Goal: Information Seeking & Learning: Learn about a topic

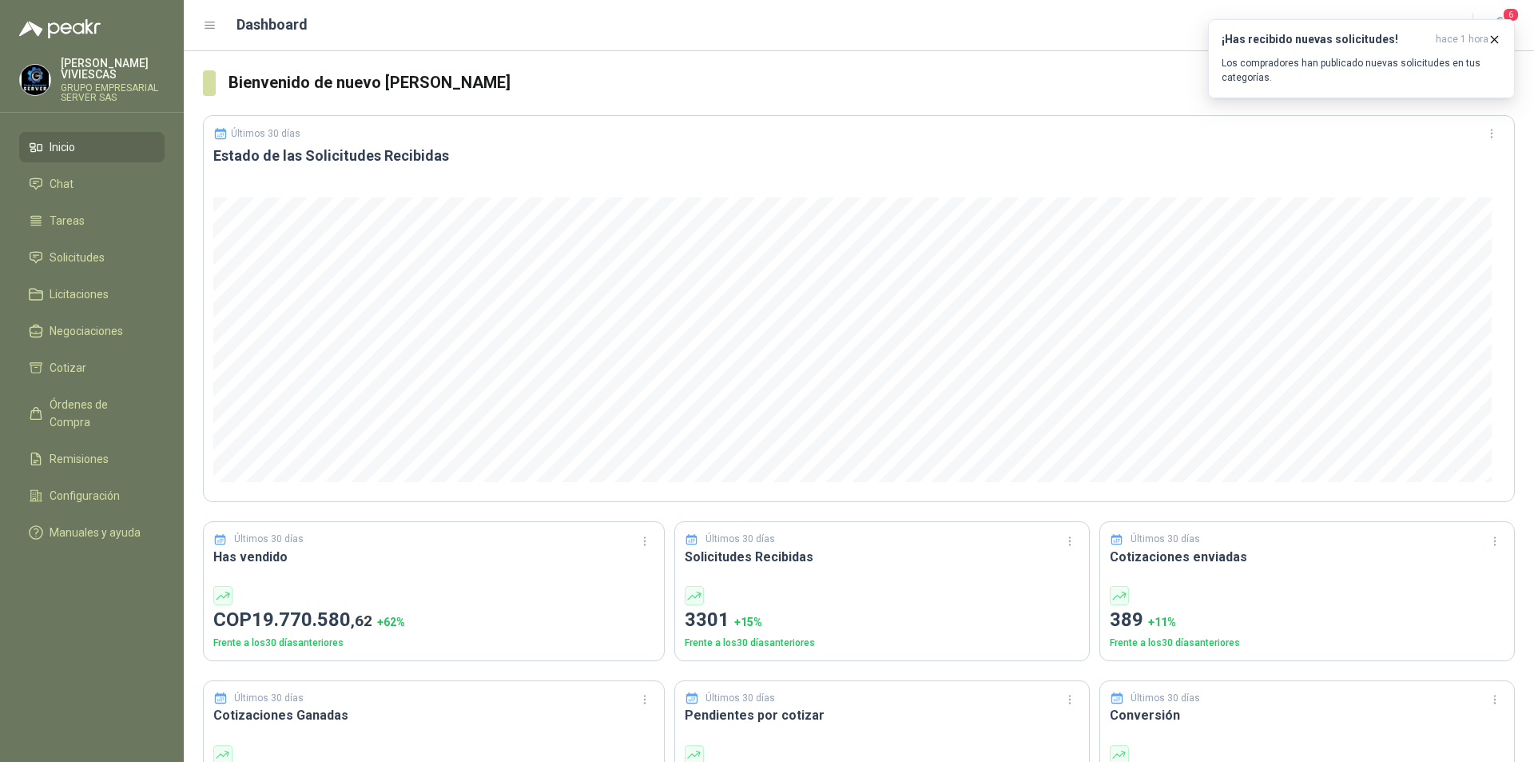
click at [42, 391] on link "Órdenes de Compra" at bounding box center [91, 413] width 145 height 48
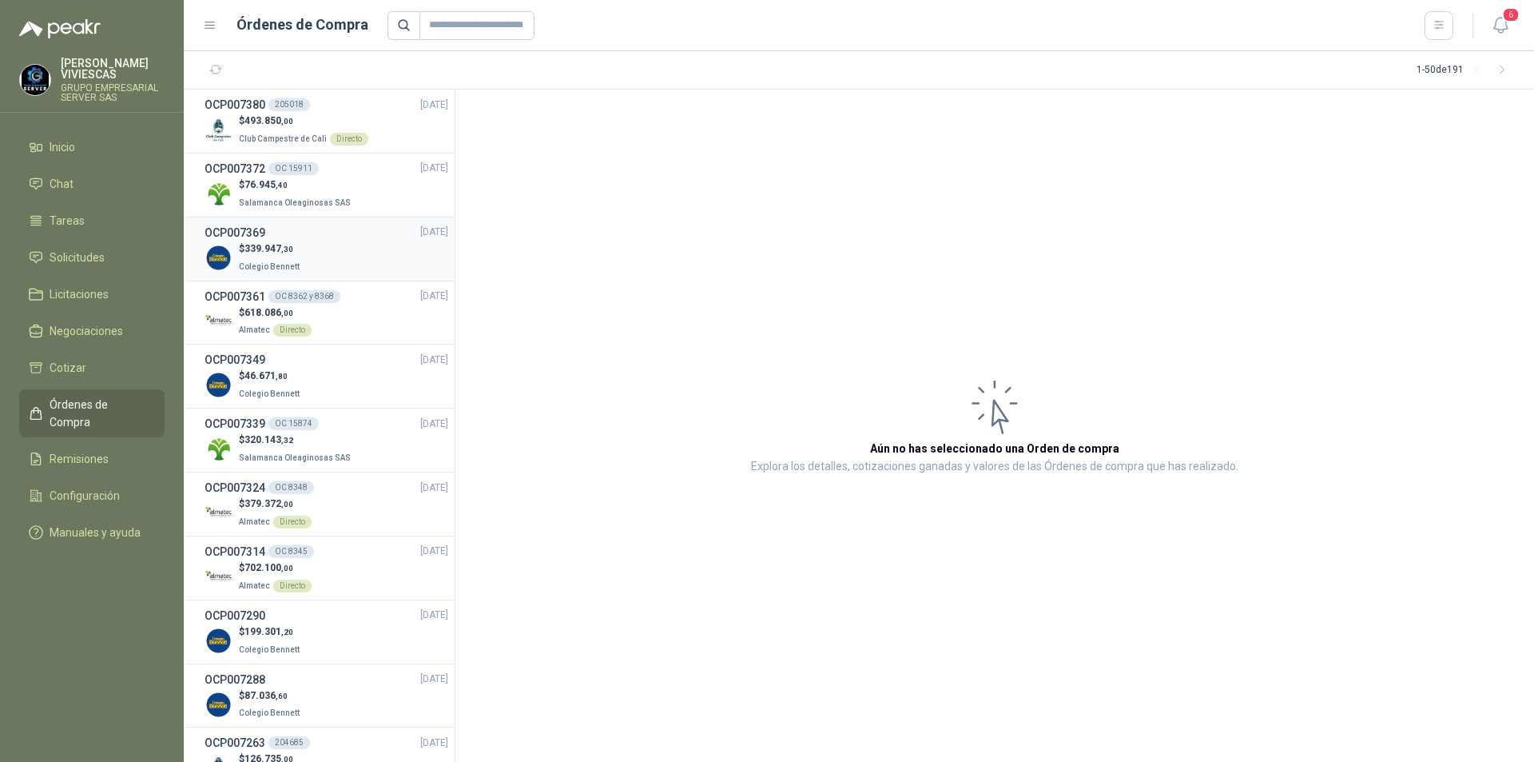
click at [348, 237] on div "OCP007369 [DATE]" at bounding box center [327, 233] width 244 height 18
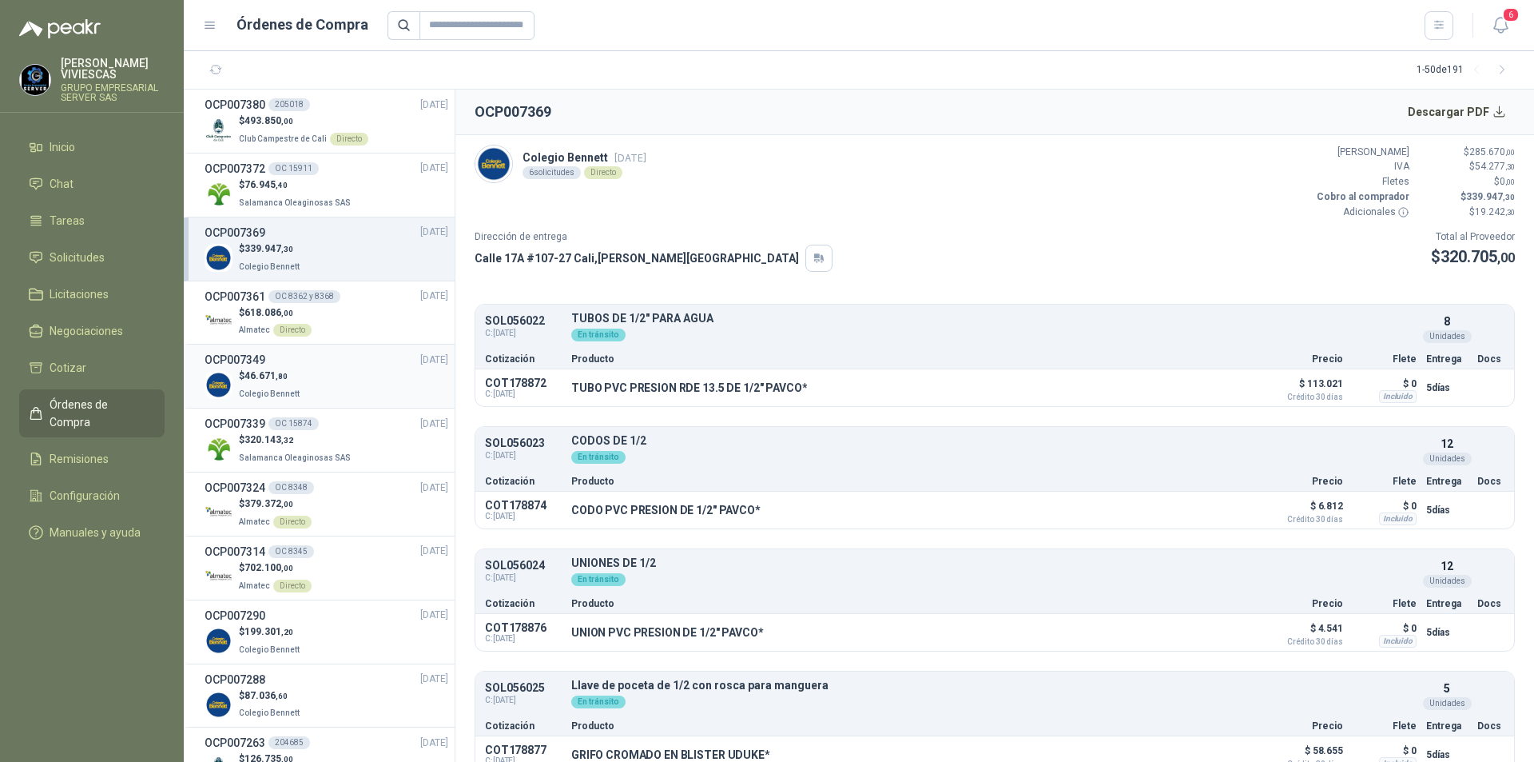
click at [372, 380] on div "$ 46.671 ,80 Colegio Bennett" at bounding box center [327, 384] width 244 height 33
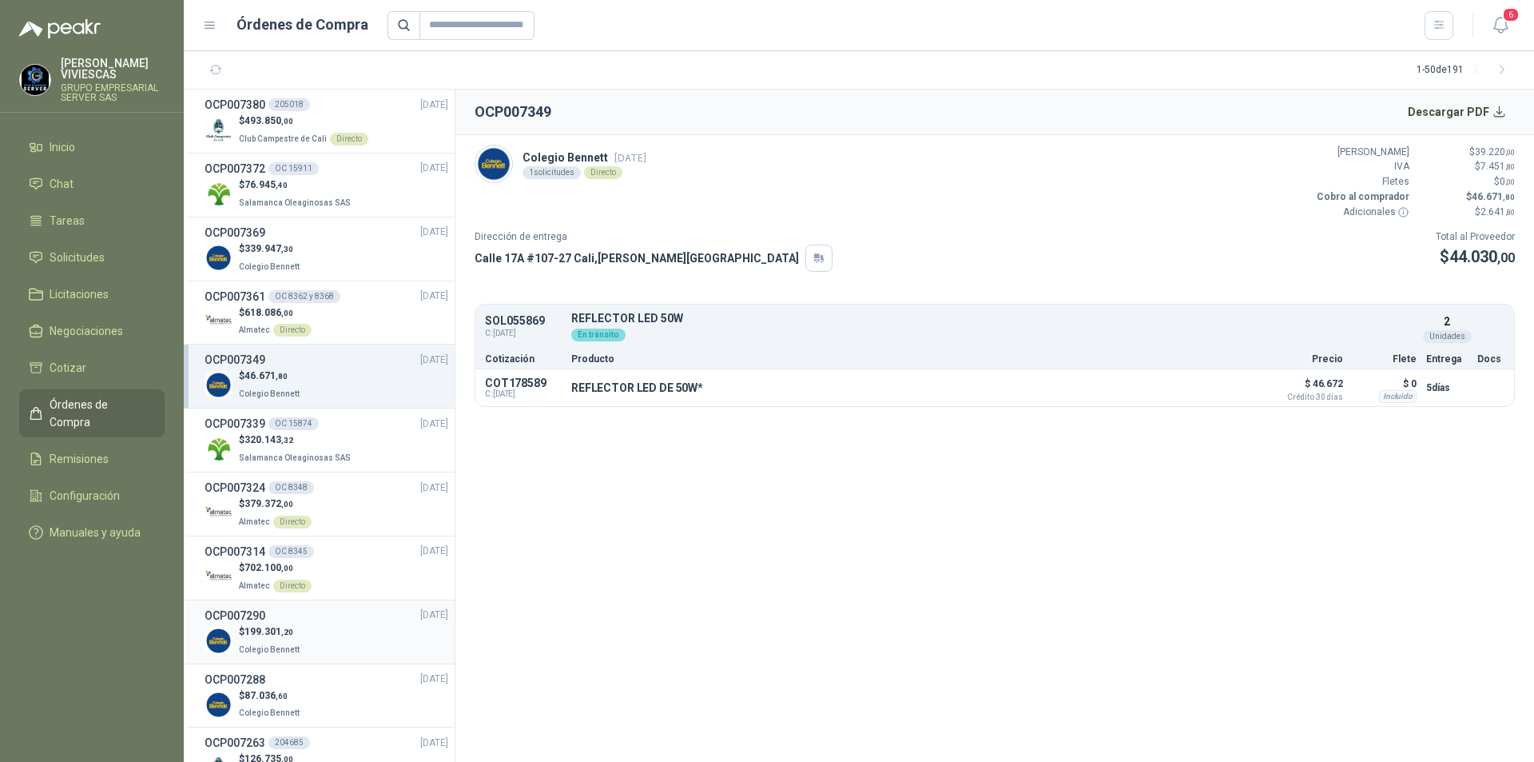
click at [368, 618] on div "OCP007290 10/09/25" at bounding box center [327, 616] width 244 height 18
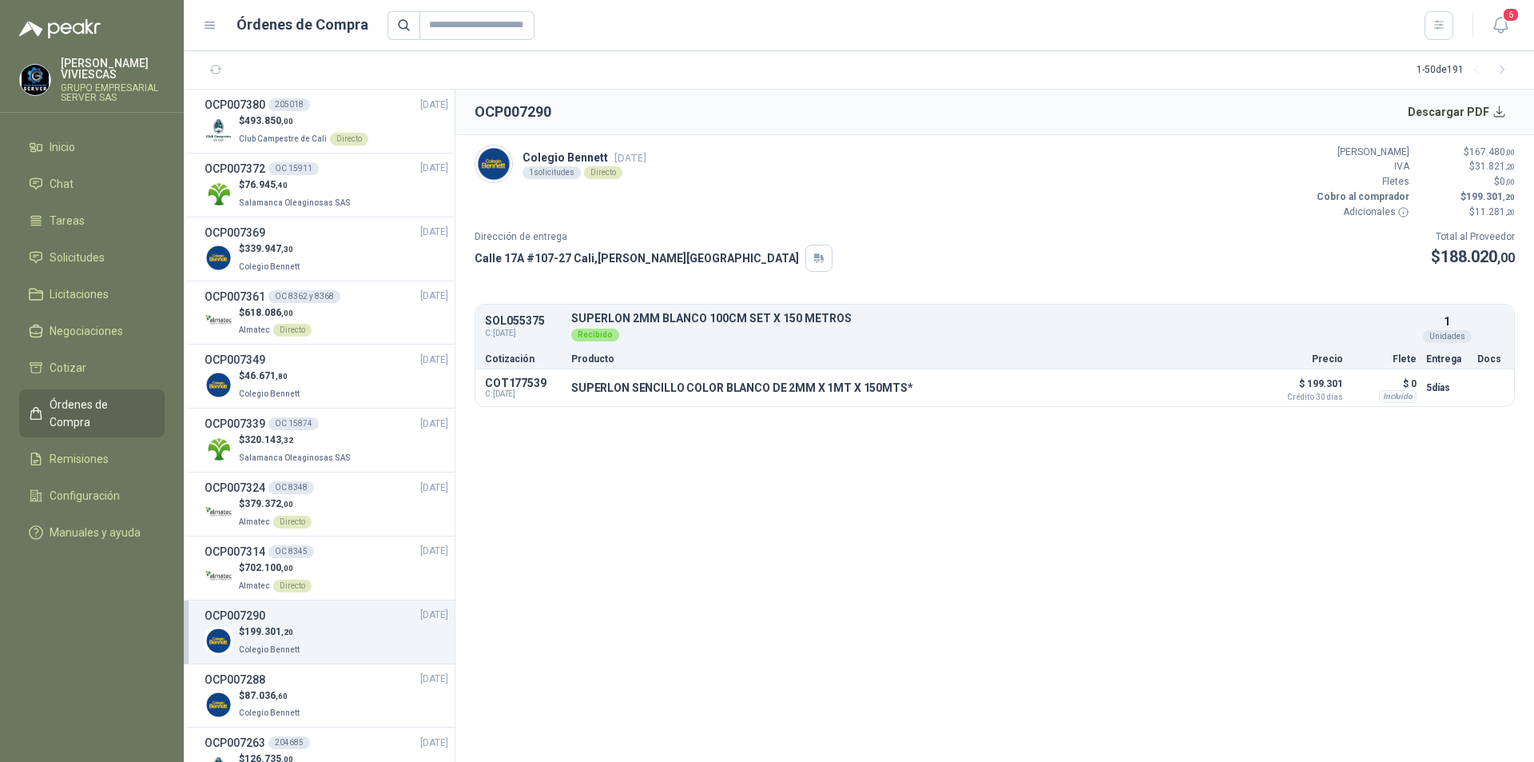
scroll to position [80, 0]
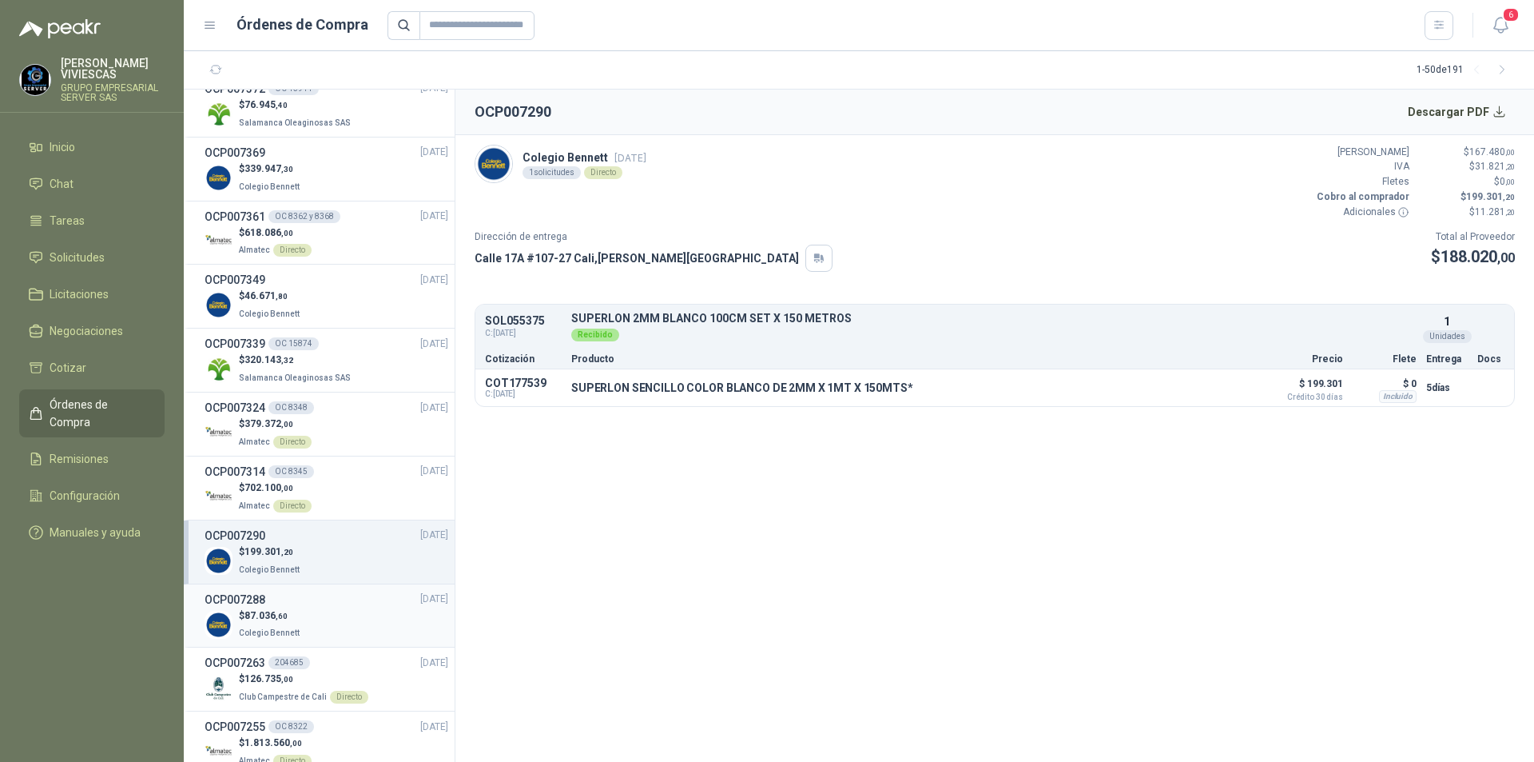
click at [367, 603] on div "OCP007288 10/09/25" at bounding box center [327, 600] width 244 height 18
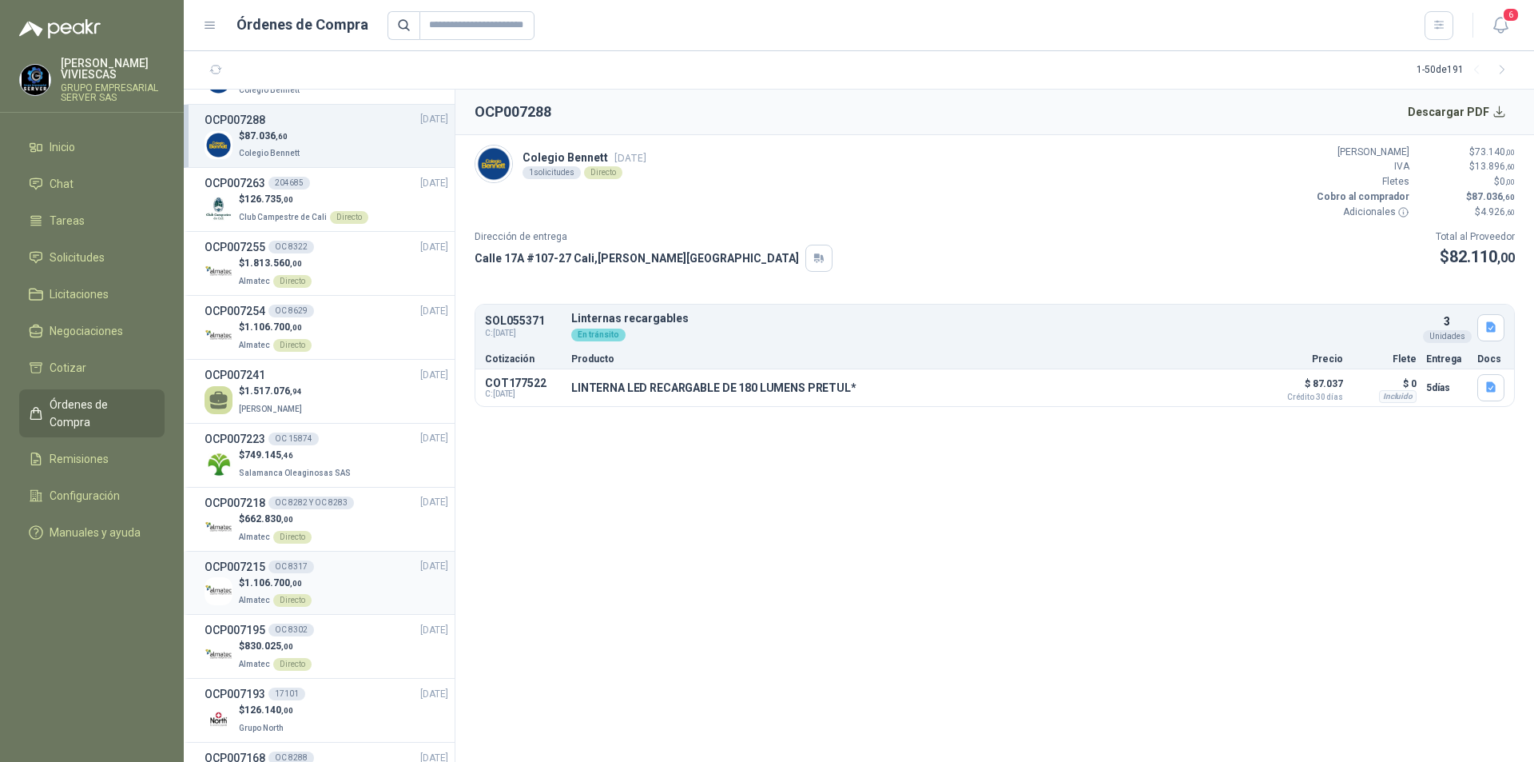
scroll to position [400, 0]
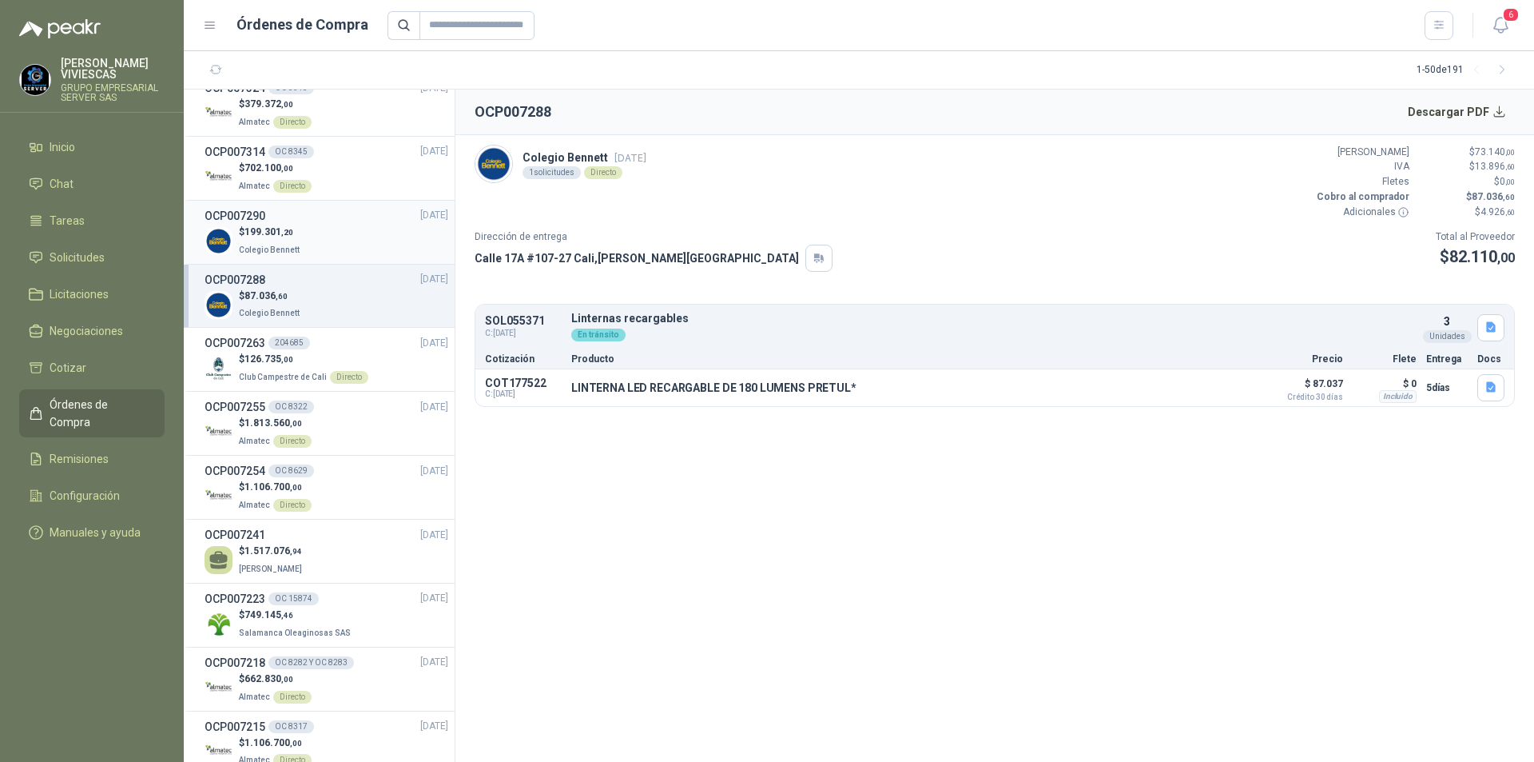
click at [336, 254] on div "$ 199.301 ,20 Colegio Bennett" at bounding box center [327, 241] width 244 height 33
click at [340, 297] on div "$ 87.036 ,60 Colegio Bennett" at bounding box center [327, 304] width 244 height 33
click at [335, 246] on div "$ 199.301 ,20 Colegio Bennett" at bounding box center [327, 241] width 244 height 33
click at [366, 309] on div "$ 87.036 ,60 Colegio Bennett" at bounding box center [327, 304] width 244 height 33
drag, startPoint x: 570, startPoint y: 387, endPoint x: 841, endPoint y: 384, distance: 271.7
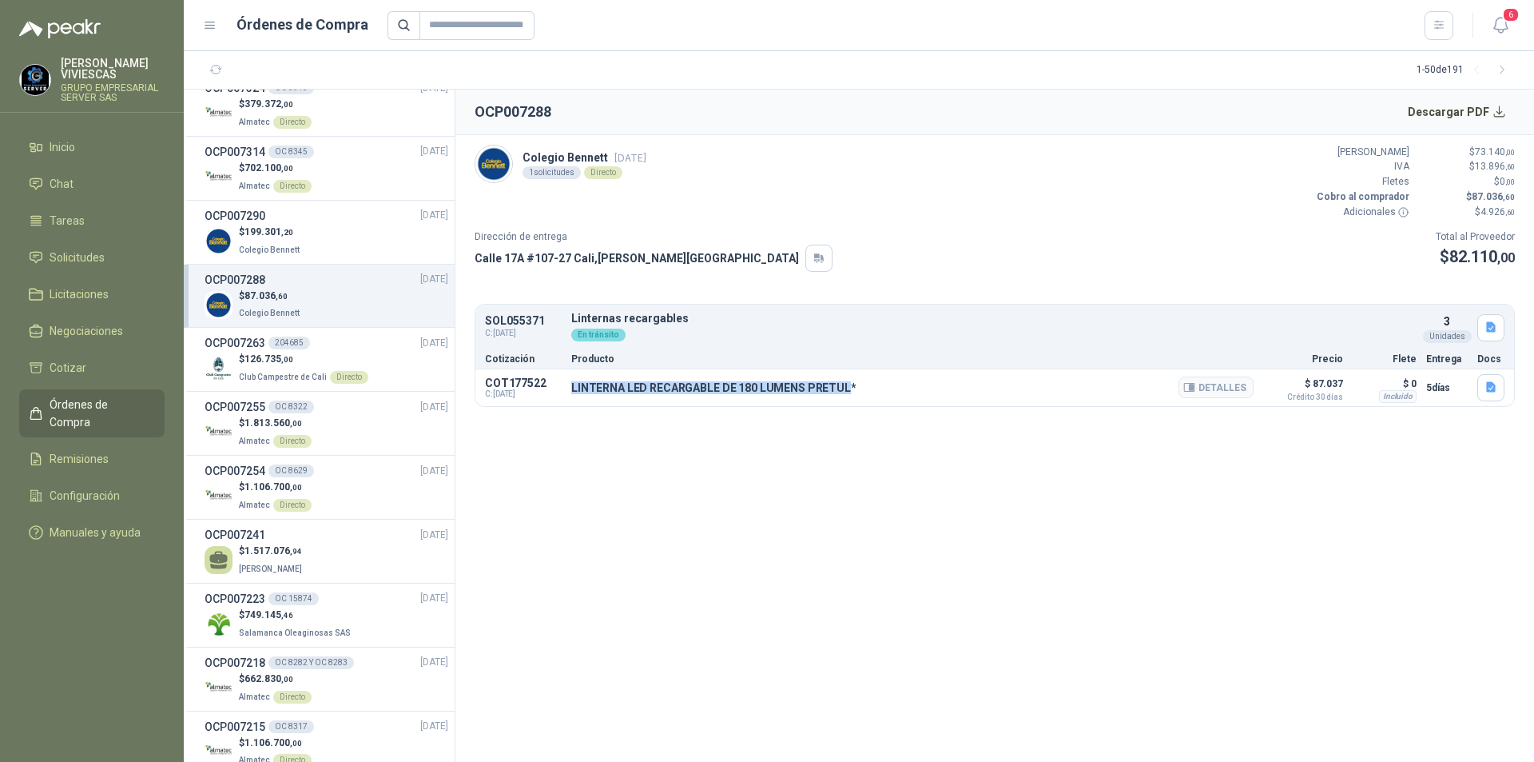
click at [841, 384] on div "COT177522 C: 10/09/2025 LINTERNA LED RECARGABLE DE 180 LUMENS PRETUL* Detalles …" at bounding box center [994, 387] width 1039 height 37
copy p "LINTERNA LED RECARGABLE DE 180 LUMENS PRETUL"
click at [1231, 384] on button "Detalles" at bounding box center [1216, 387] width 75 height 22
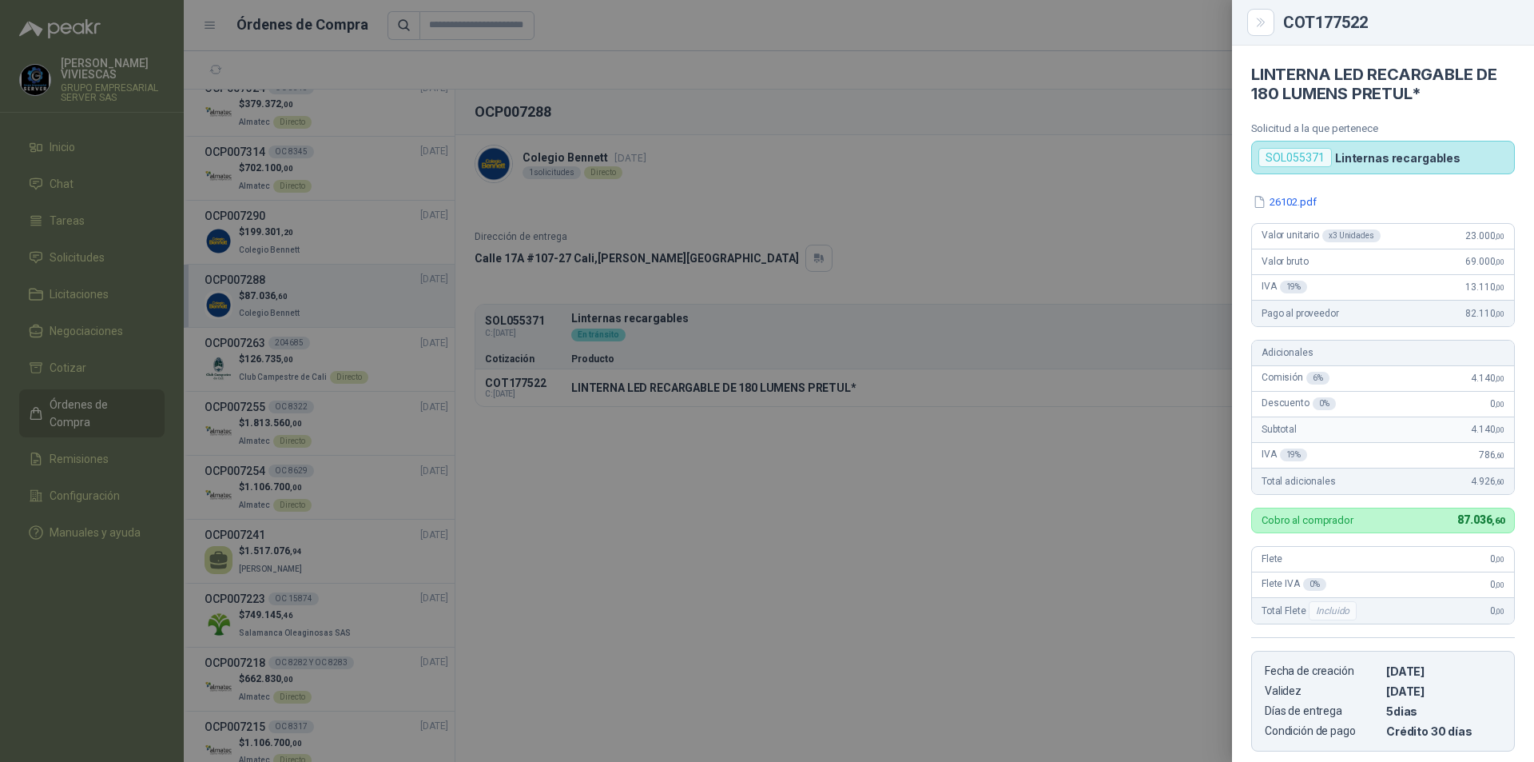
click at [1195, 26] on div at bounding box center [767, 381] width 1534 height 762
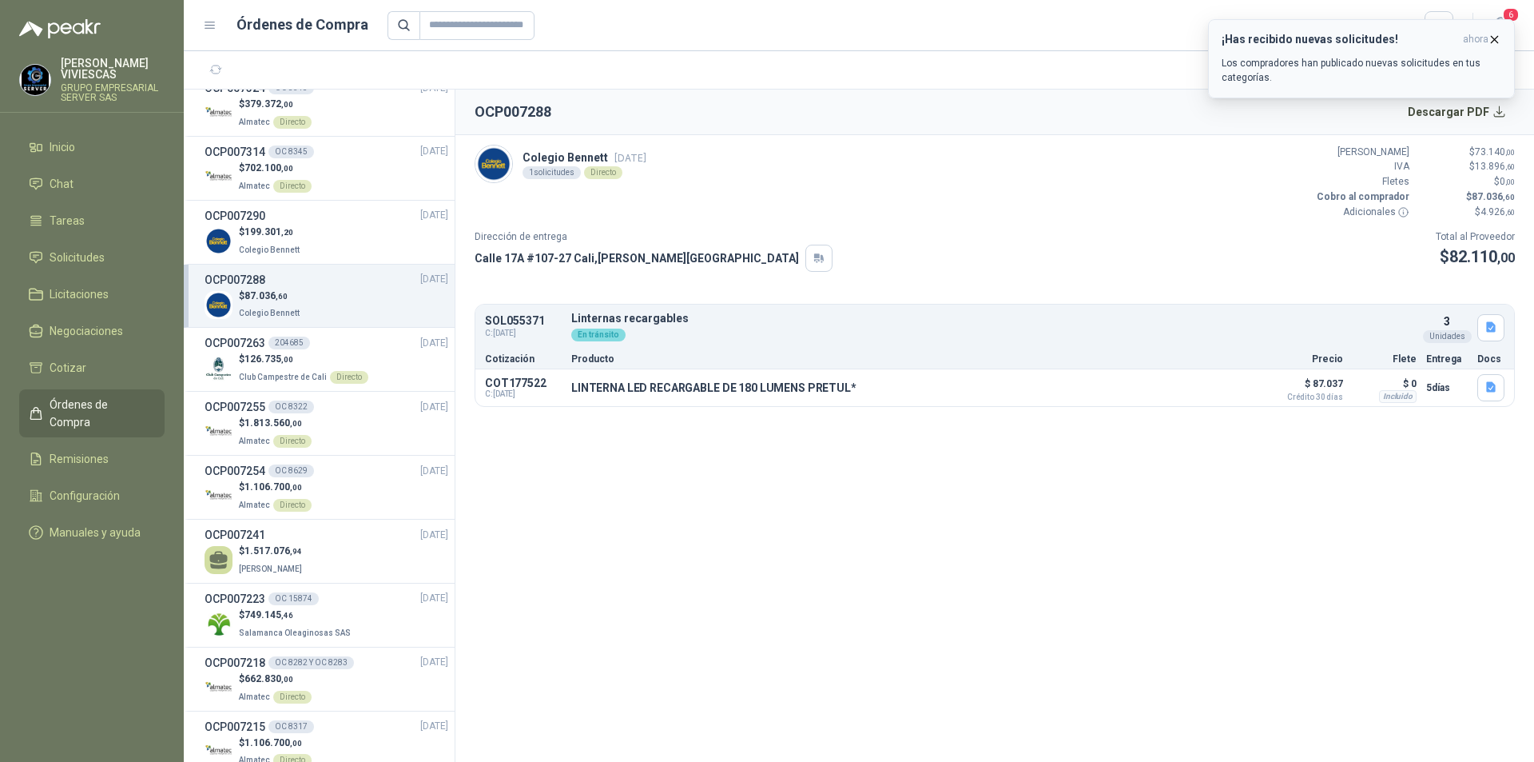
click at [1493, 42] on icon "button" at bounding box center [1495, 40] width 14 height 14
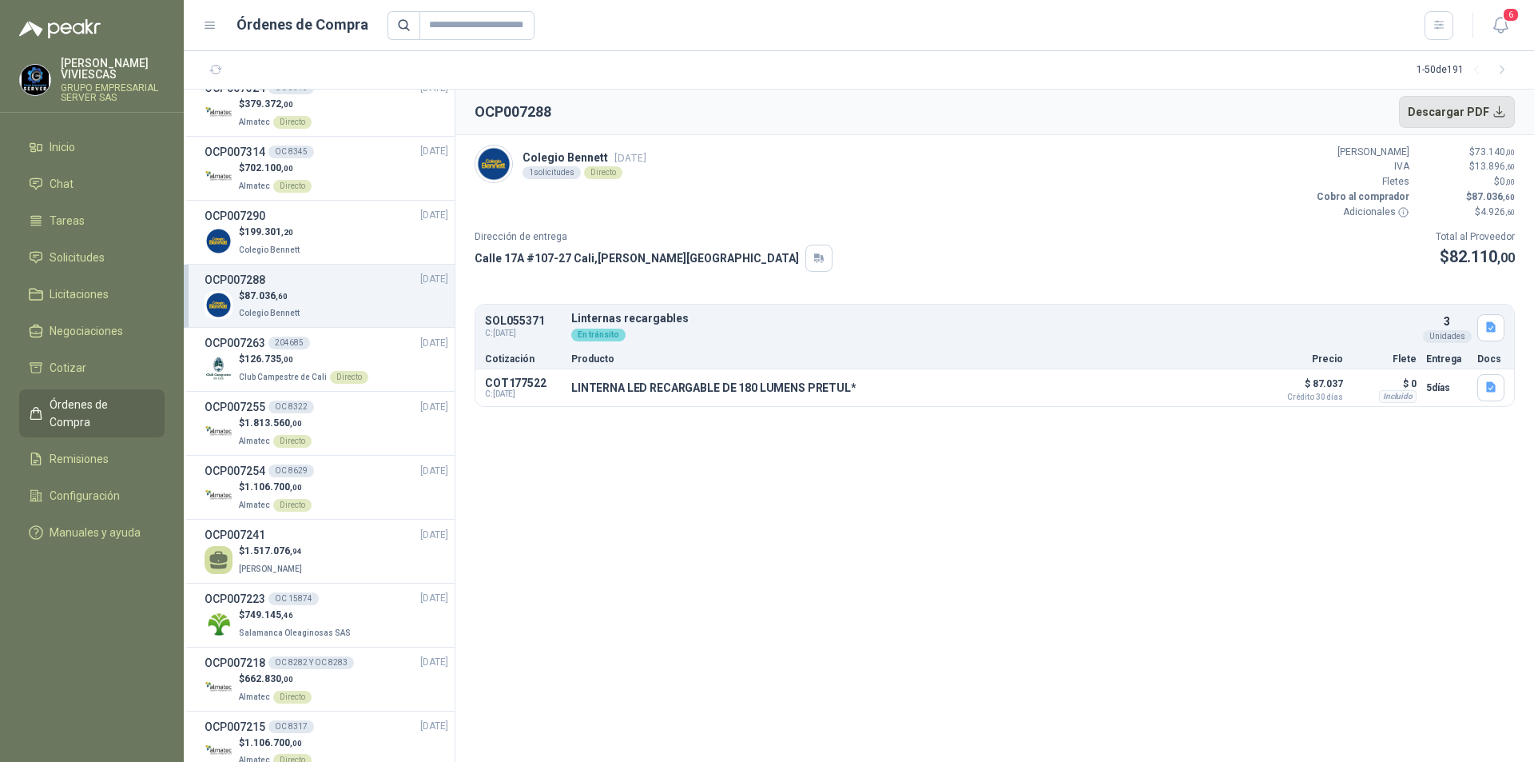
click at [1494, 105] on button "Descargar PDF" at bounding box center [1457, 112] width 117 height 32
click at [312, 238] on div "$ 199.301 ,20 Colegio Bennett" at bounding box center [327, 241] width 244 height 33
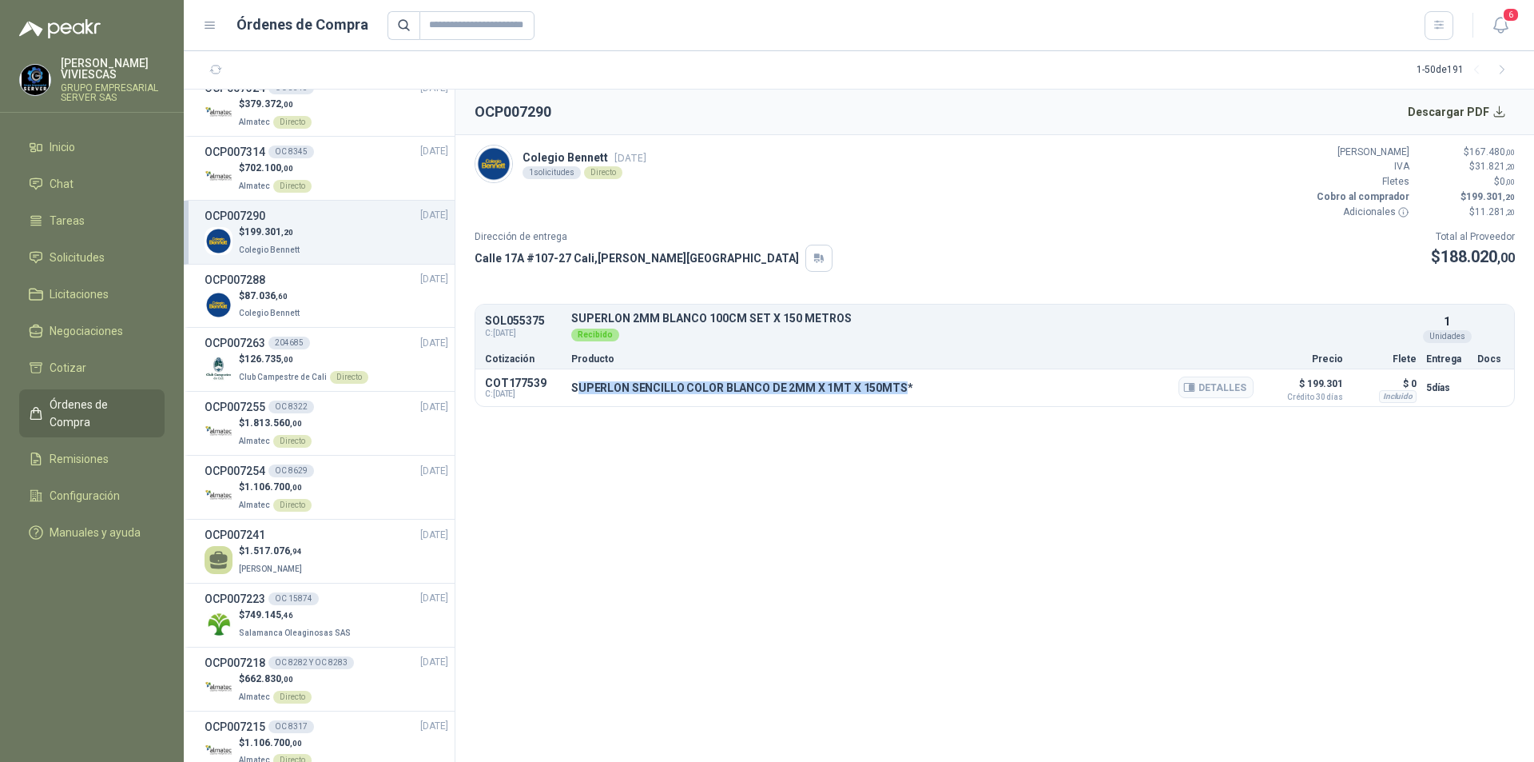
drag, startPoint x: 578, startPoint y: 388, endPoint x: 894, endPoint y: 390, distance: 316.5
click at [894, 390] on p "SUPERLON SENCILLO COLOR BLANCO DE 2MM X 1MT X 150MTS*" at bounding box center [742, 387] width 342 height 13
copy p "UPERLON SENCILLO COLOR BLANCO DE 2MM X 1MT X 150MTS"
click at [1217, 377] on button "Detalles" at bounding box center [1216, 387] width 75 height 22
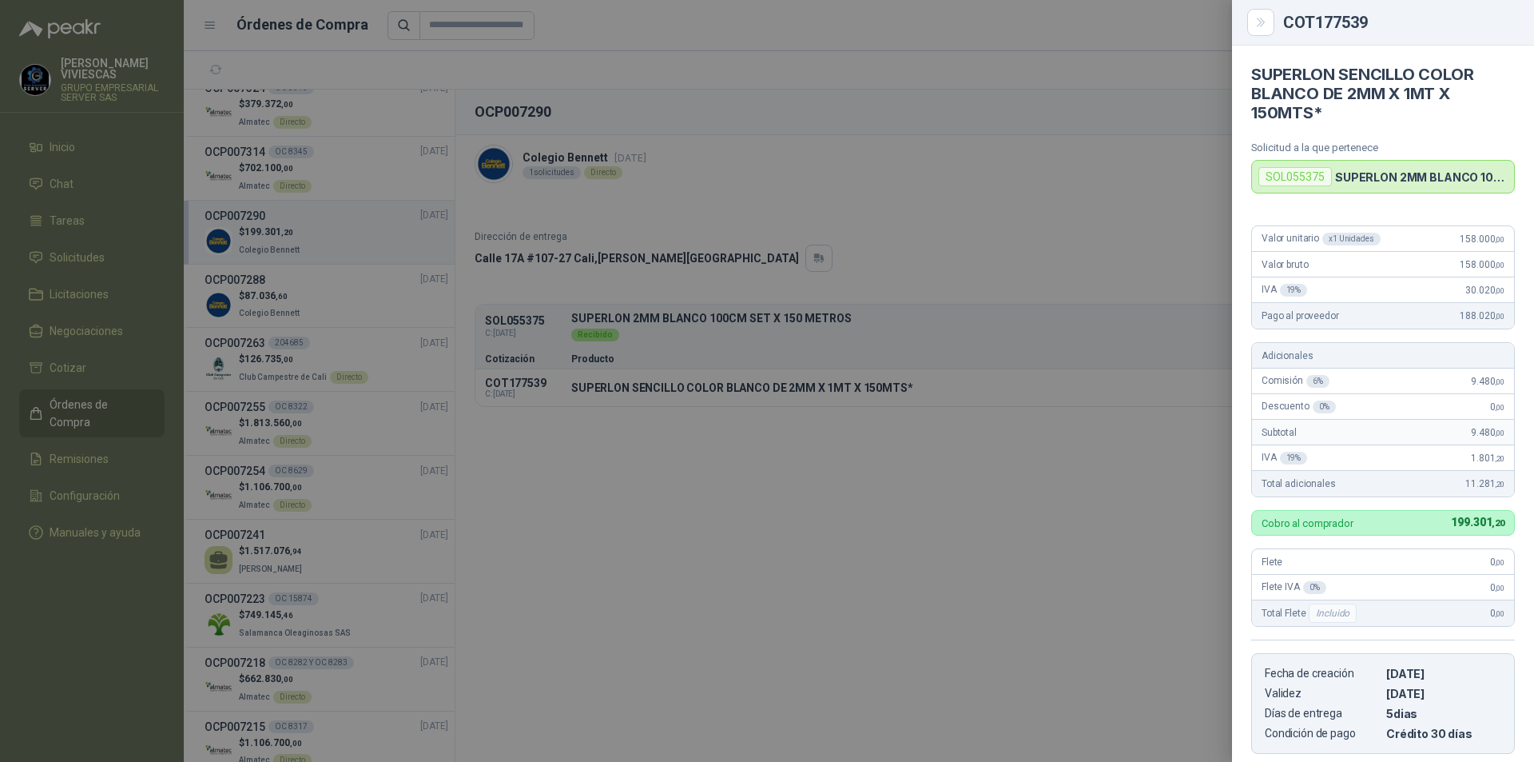
click at [1156, 194] on div at bounding box center [767, 381] width 1534 height 762
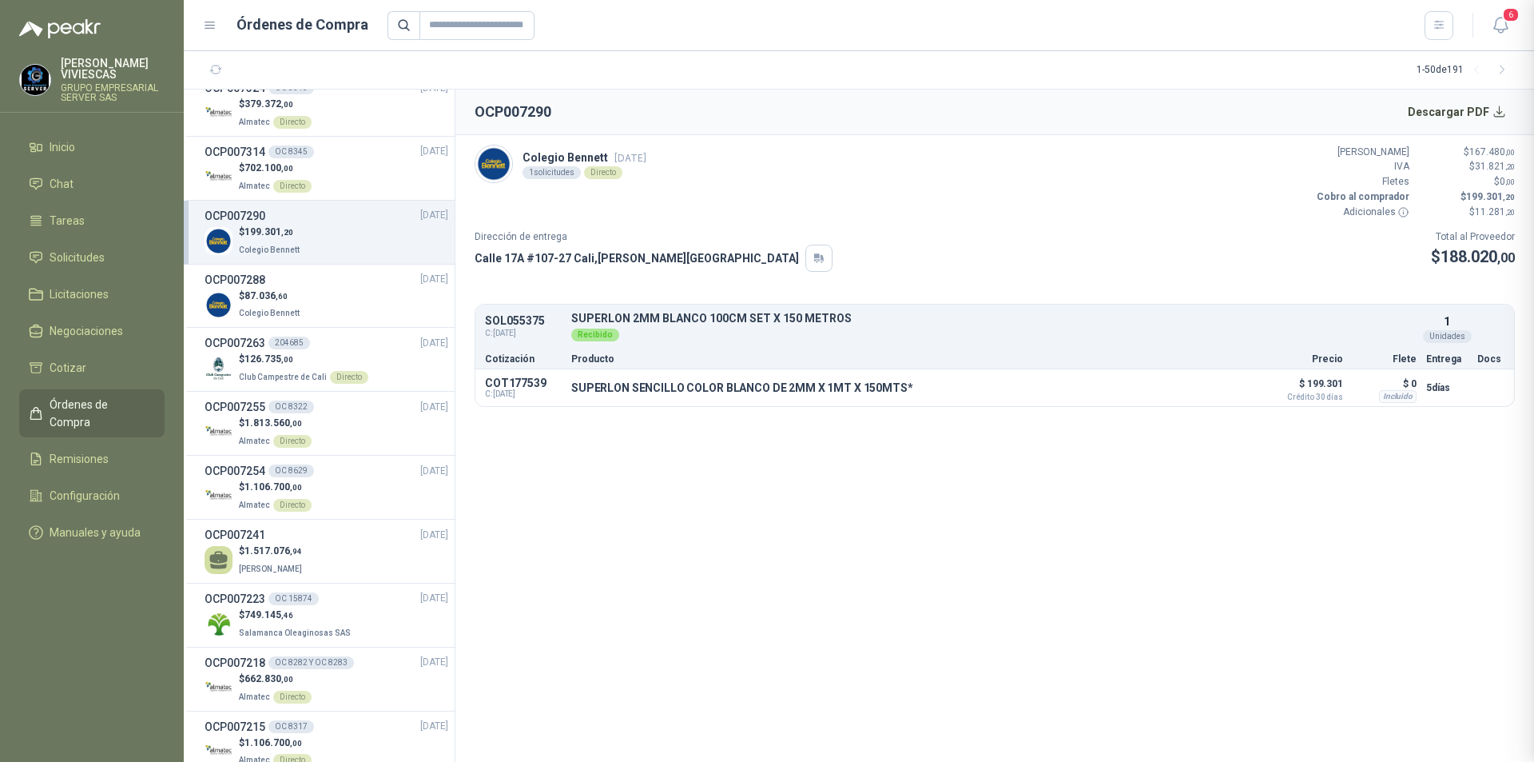
scroll to position [257, 0]
click at [1468, 116] on button "Descargar PDF" at bounding box center [1457, 112] width 117 height 32
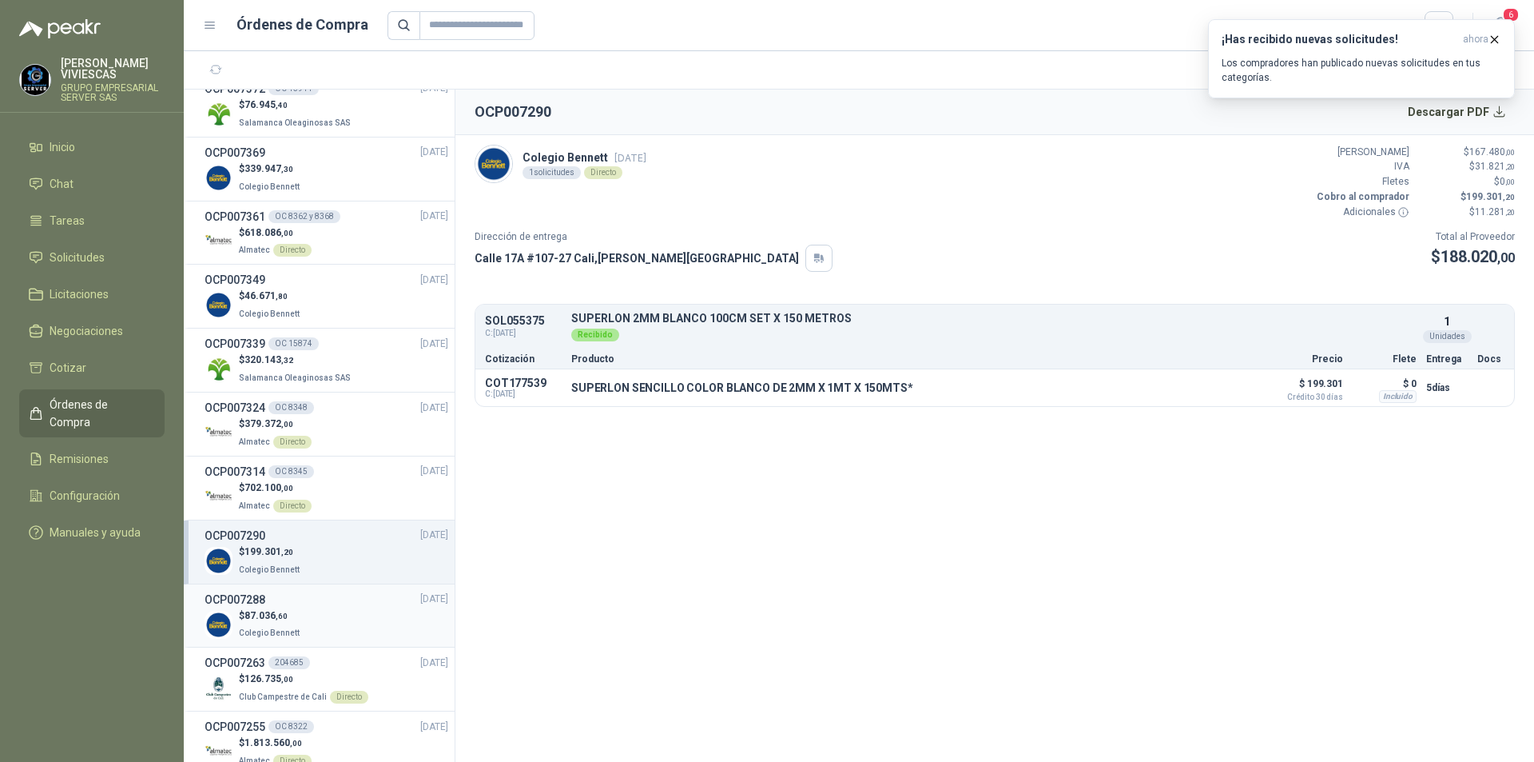
scroll to position [0, 0]
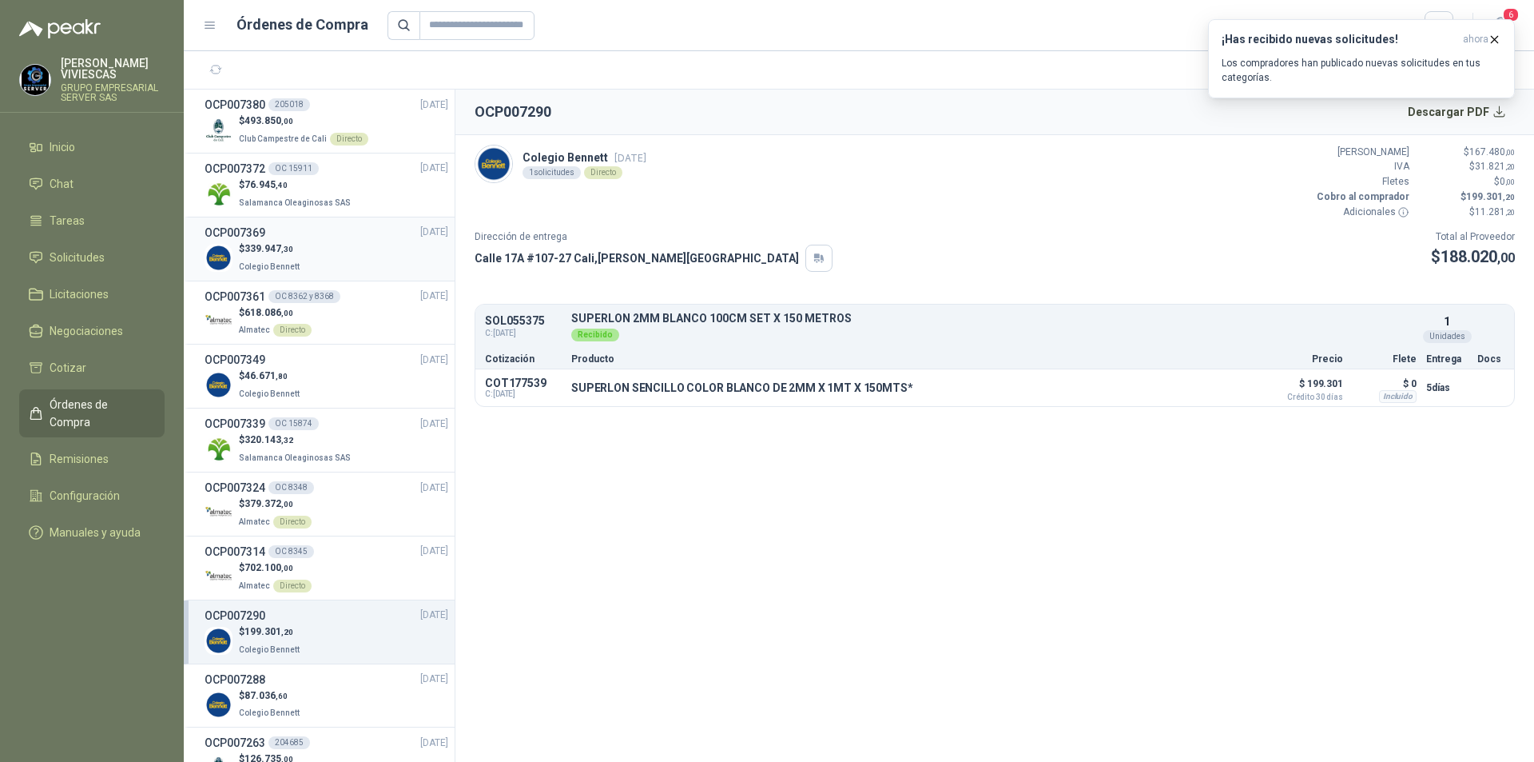
click at [324, 257] on div "$ 339.947 ,30 Colegio Bennett" at bounding box center [327, 257] width 244 height 33
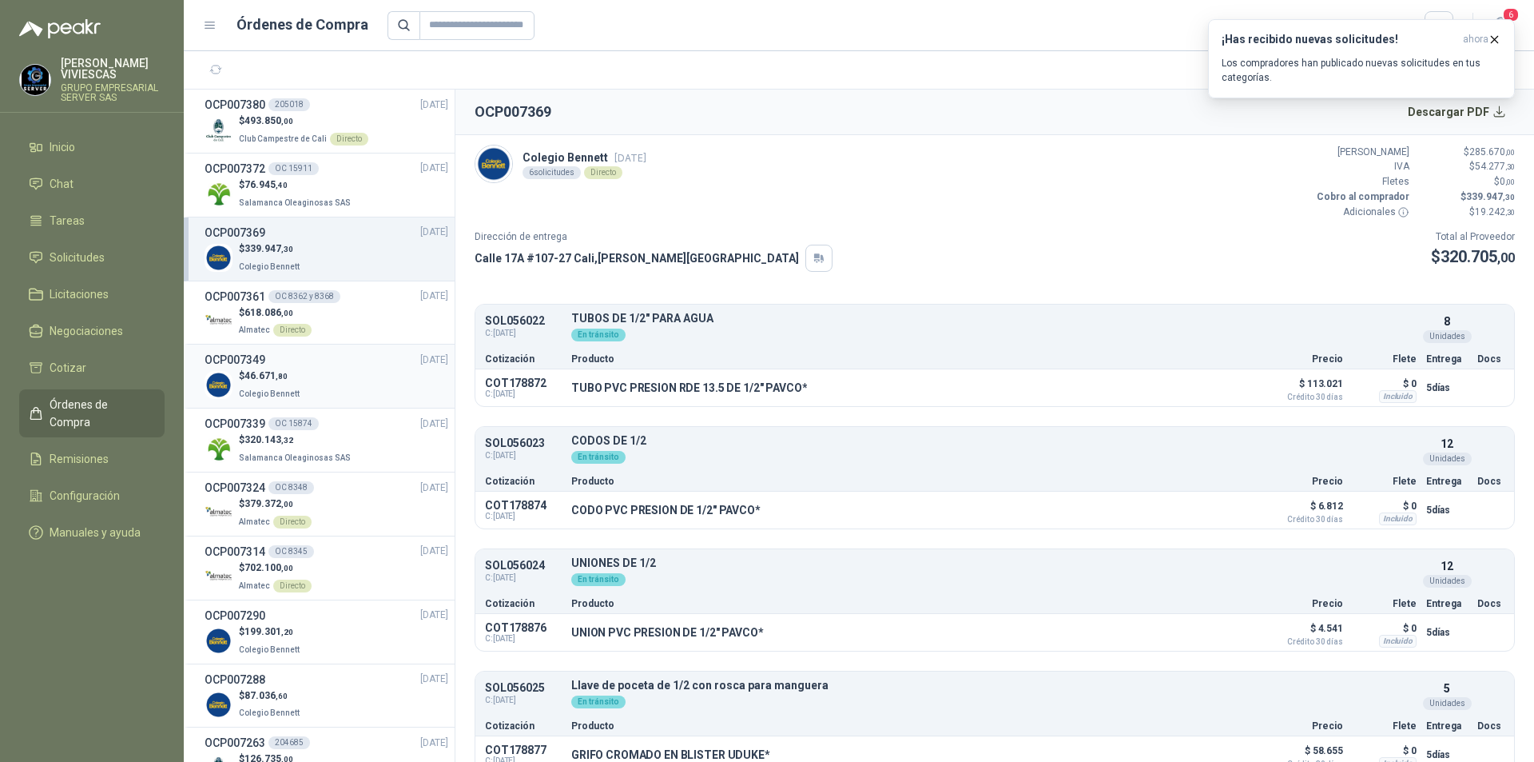
click at [360, 376] on div "$ 46.671 ,80 Colegio Bennett" at bounding box center [327, 384] width 244 height 33
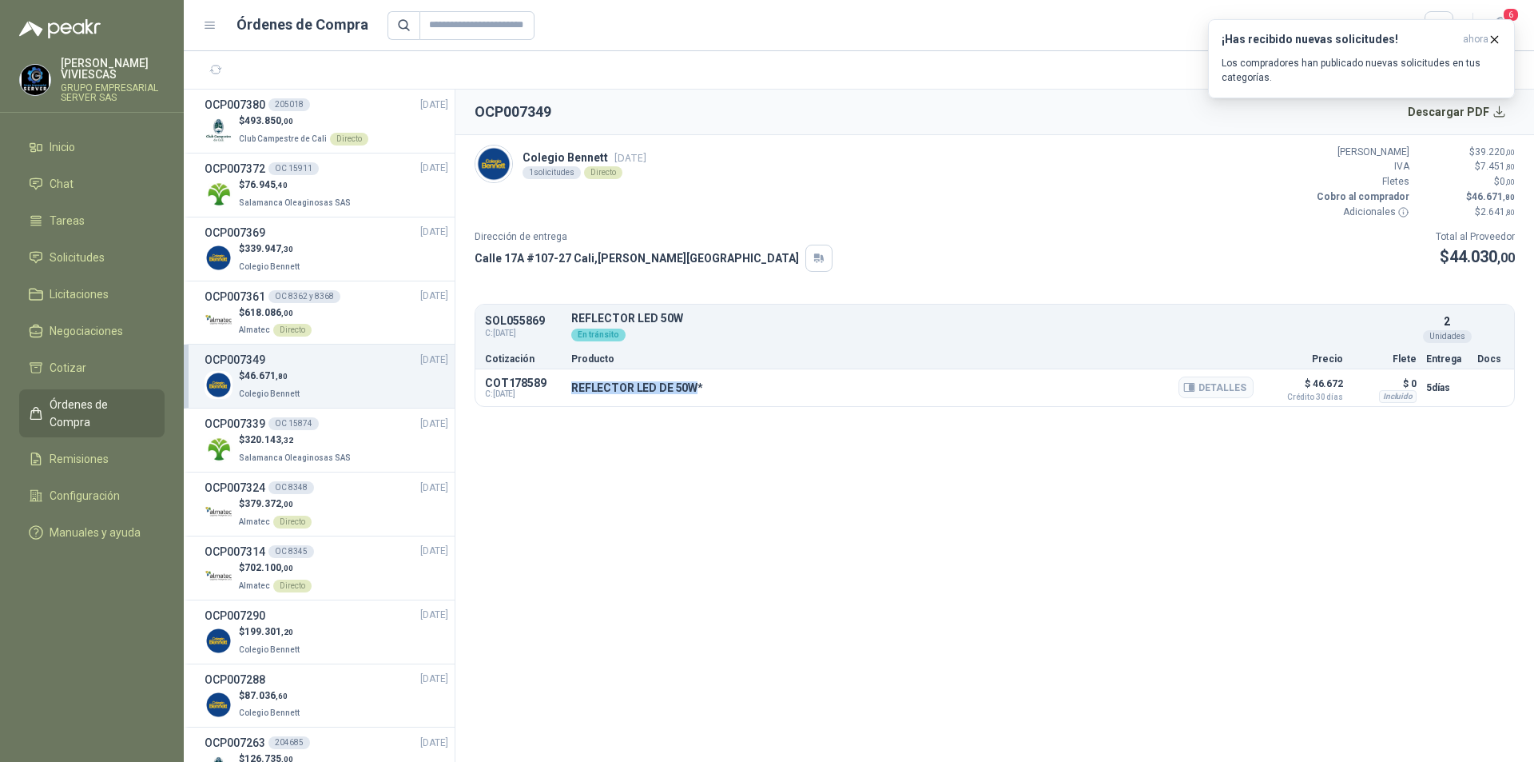
drag, startPoint x: 569, startPoint y: 386, endPoint x: 694, endPoint y: 384, distance: 125.5
click at [694, 384] on div "COT178589 C: 13/09/2025 REFLECTOR LED DE 50W* Detalles $ 46.672 Crédito 30 días…" at bounding box center [994, 387] width 1039 height 37
copy p "REFLECTOR LED DE 50W"
click at [1239, 388] on button "Detalles" at bounding box center [1216, 387] width 75 height 22
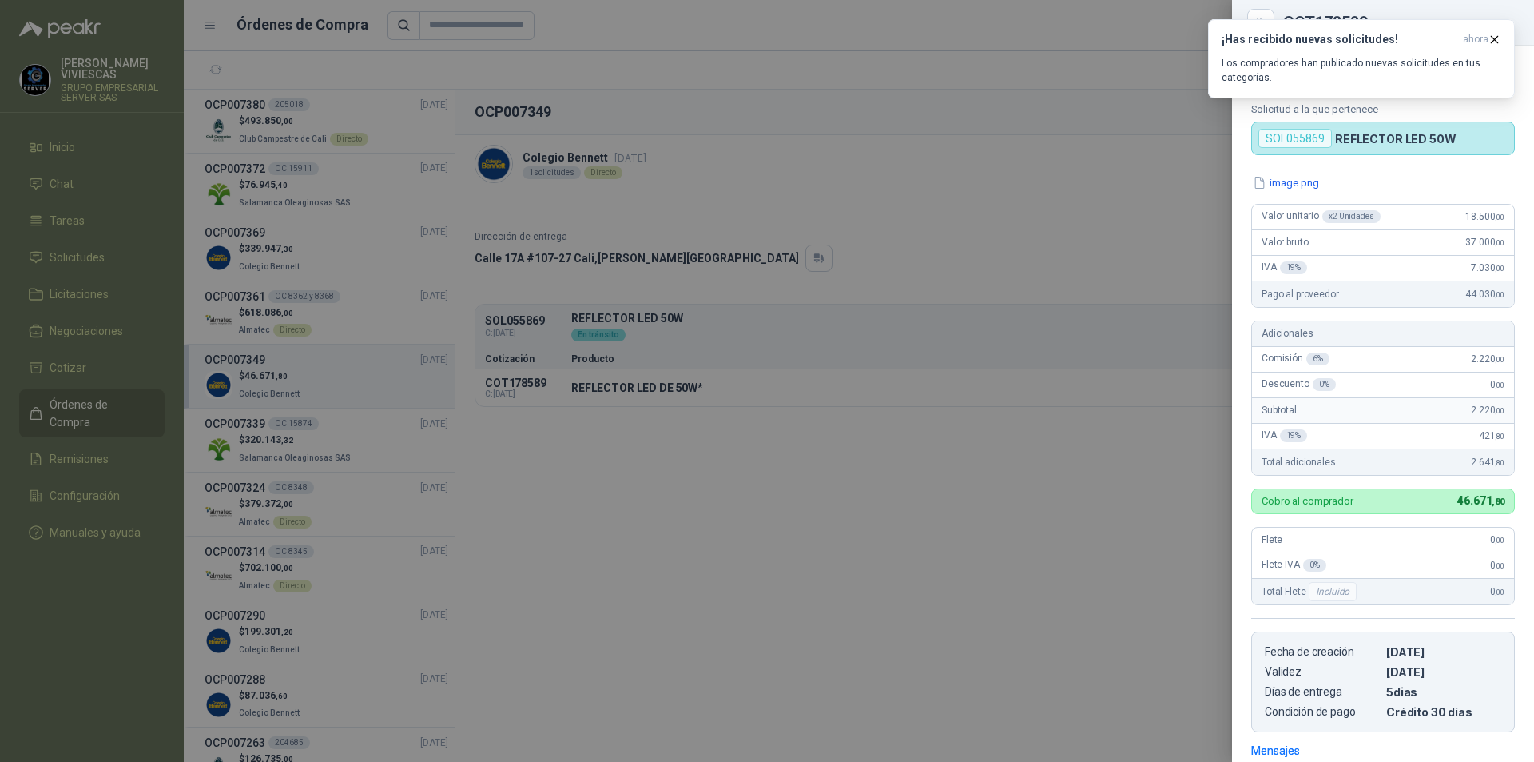
click at [1129, 148] on div at bounding box center [767, 381] width 1534 height 762
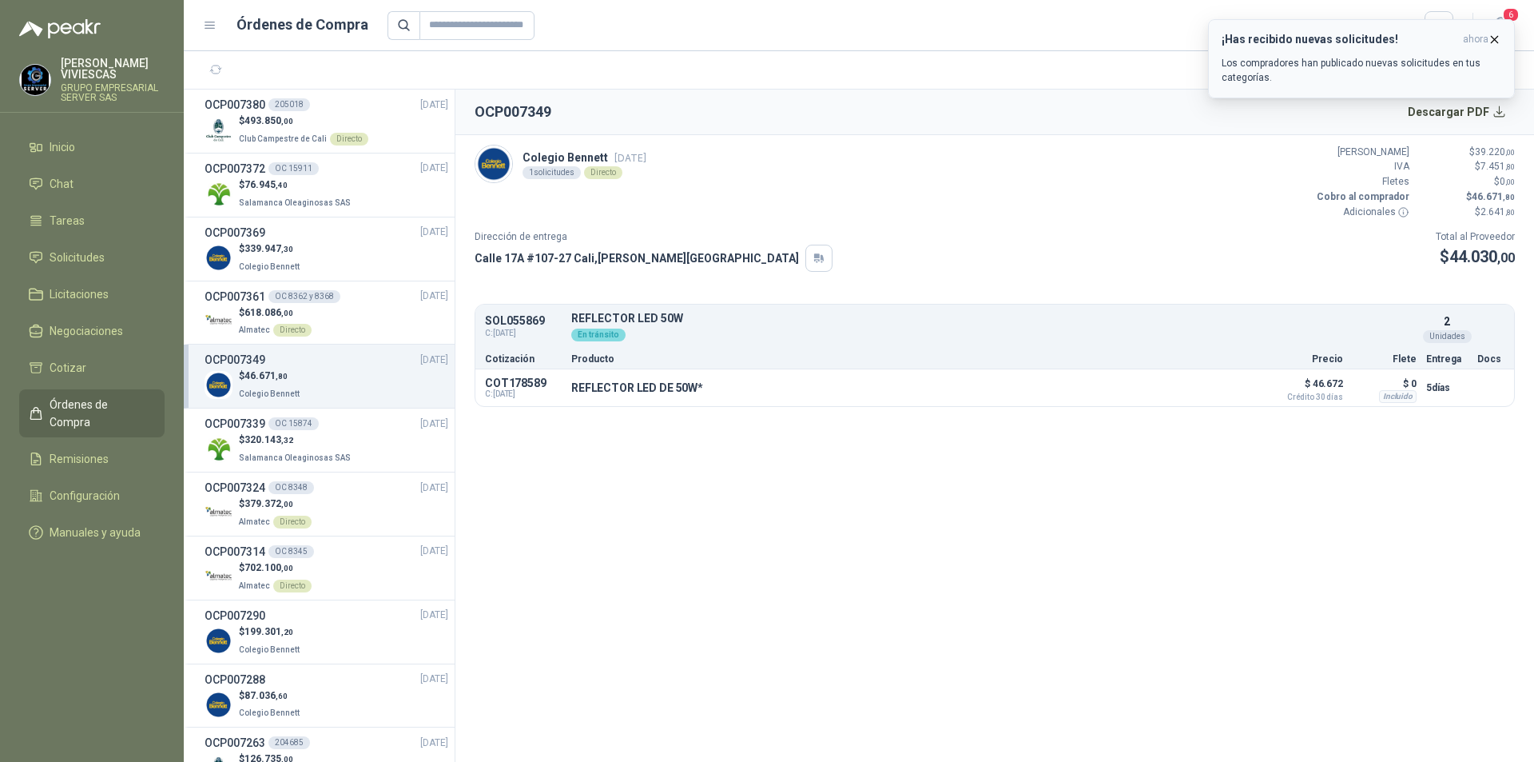
click at [1499, 35] on icon "button" at bounding box center [1495, 40] width 14 height 14
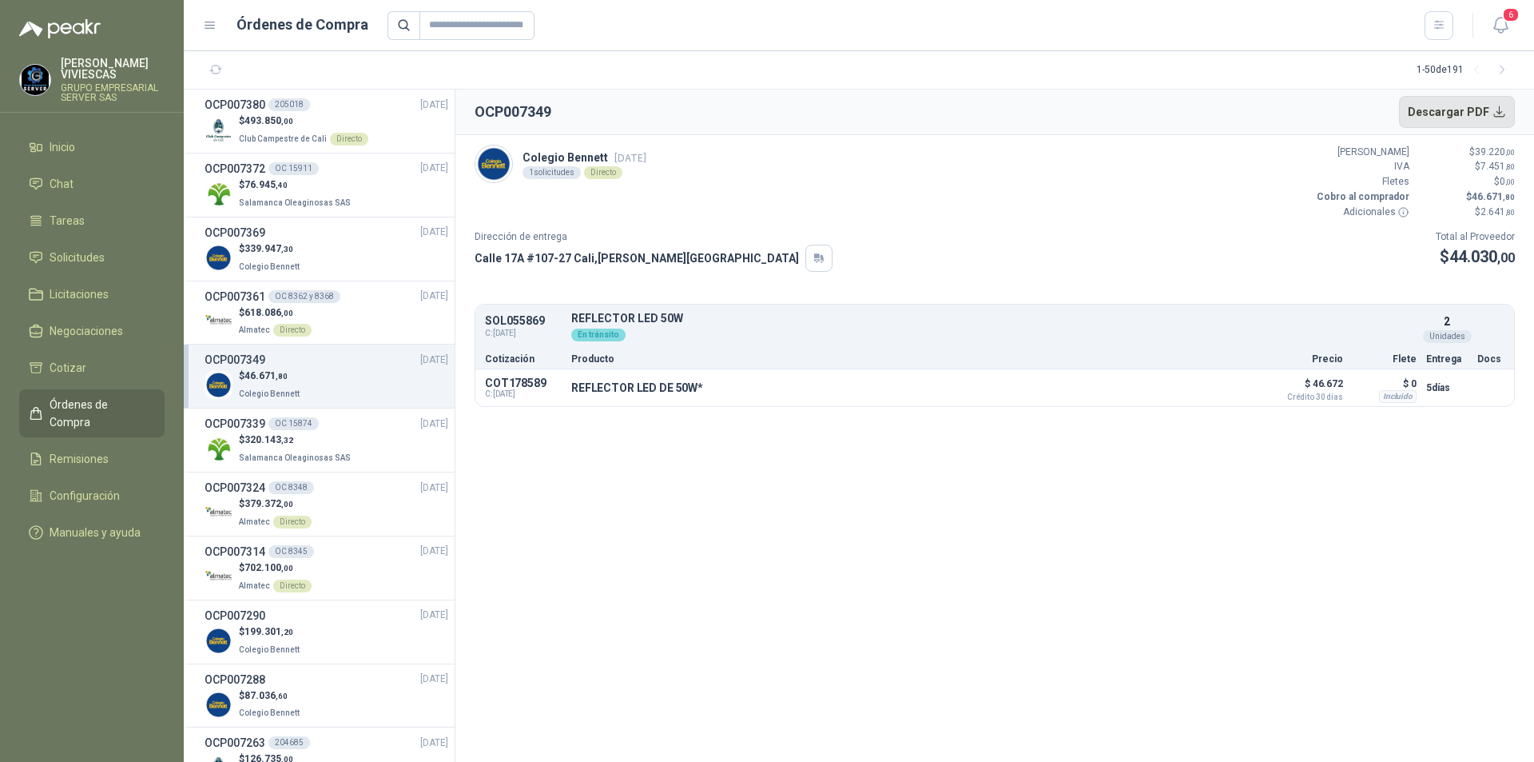
click at [1488, 119] on button "Descargar PDF" at bounding box center [1457, 112] width 117 height 32
